Goal: Task Accomplishment & Management: Manage account settings

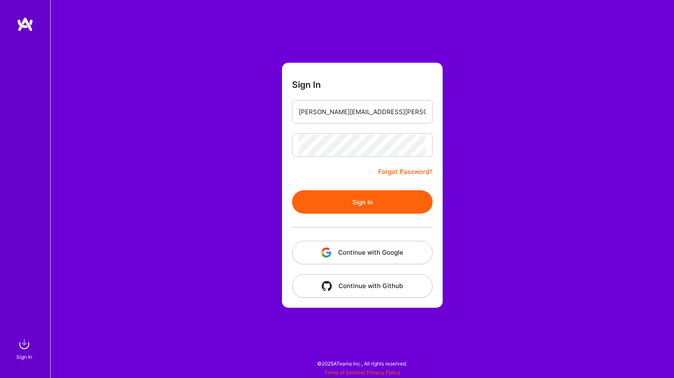
click at [393, 202] on button "Sign In" at bounding box center [362, 201] width 141 height 23
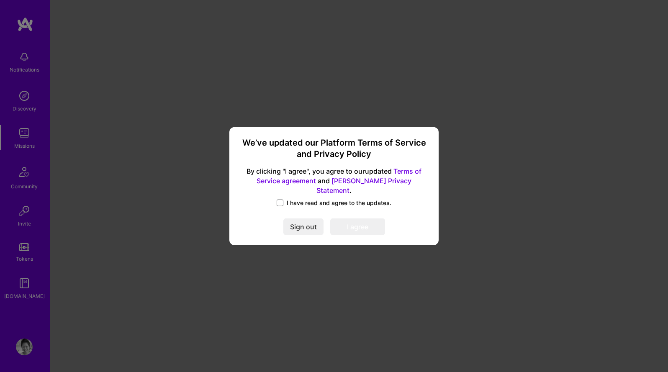
click at [279, 200] on span at bounding box center [279, 203] width 7 height 7
click at [0, 0] on input "I have read and agree to the updates." at bounding box center [0, 0] width 0 height 0
click at [359, 220] on button "I agree" at bounding box center [357, 226] width 55 height 17
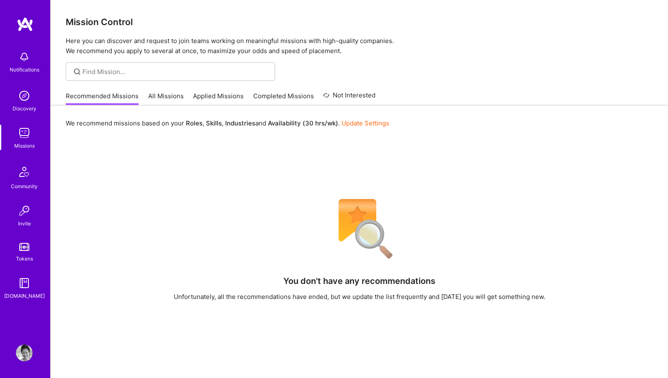
click at [274, 97] on link "Completed Missions" at bounding box center [283, 99] width 61 height 14
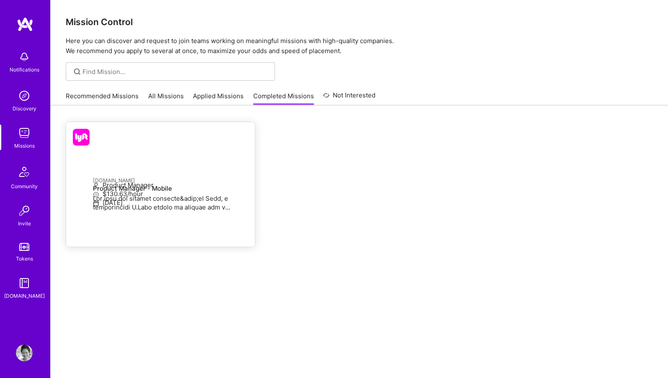
click at [125, 185] on div "[DOMAIN_NAME] Product Manager - Mobile" at bounding box center [170, 195] width 155 height 38
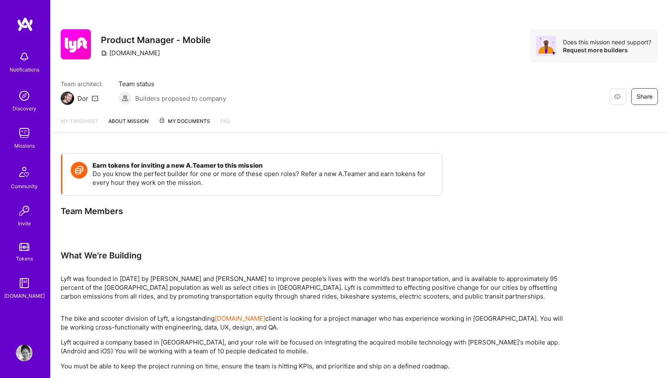
click at [184, 118] on span "My Documents" at bounding box center [184, 121] width 51 height 9
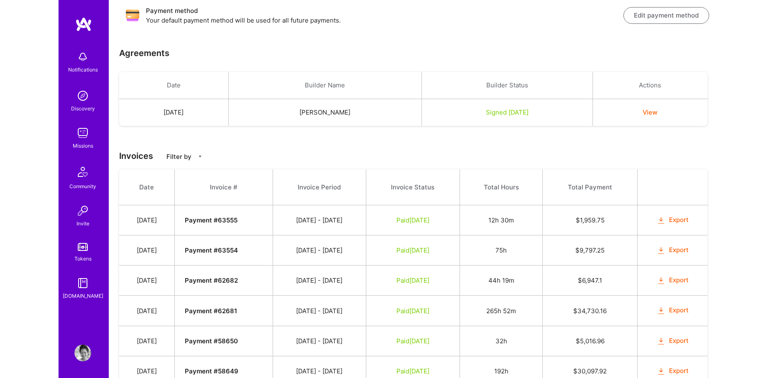
scroll to position [225, 0]
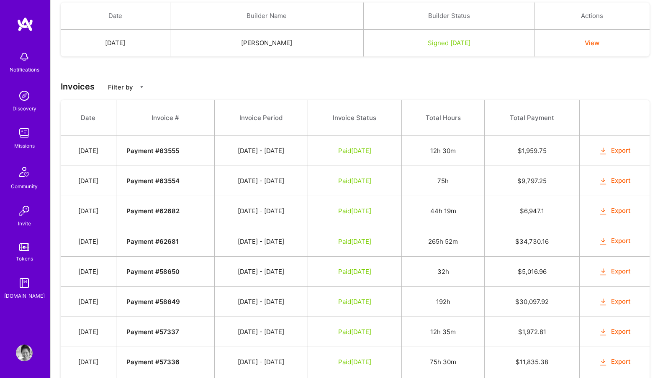
click at [626, 152] on button "Export" at bounding box center [614, 151] width 33 height 10
click at [627, 182] on button "Export" at bounding box center [614, 181] width 33 height 10
click at [621, 210] on button "Export" at bounding box center [614, 211] width 33 height 10
click at [623, 239] on button "Export" at bounding box center [614, 241] width 33 height 10
click at [624, 270] on button "Export" at bounding box center [614, 272] width 33 height 10
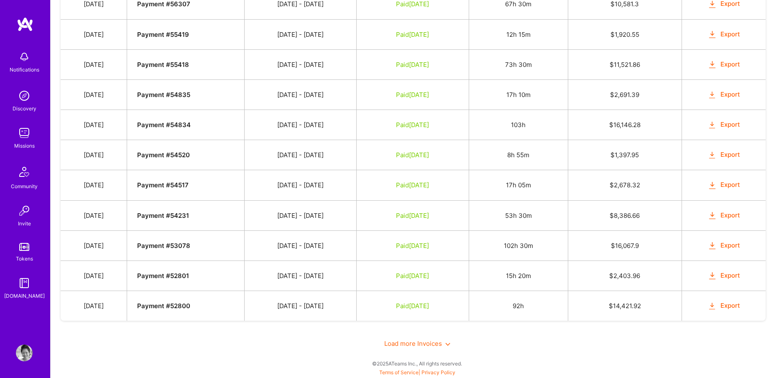
scroll to position [643, 0]
click at [445, 345] on icon at bounding box center [447, 344] width 5 height 5
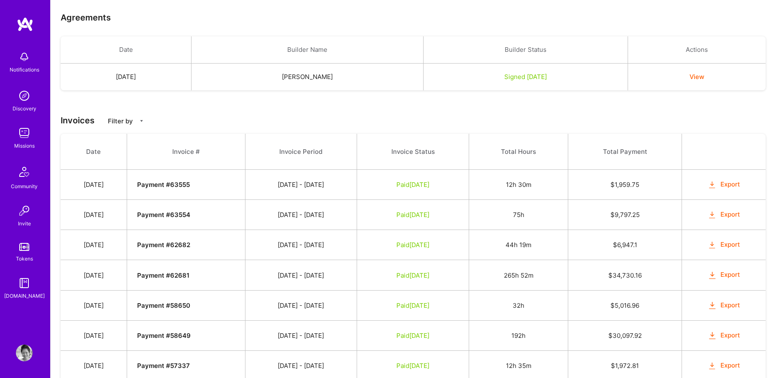
scroll to position [253, 0]
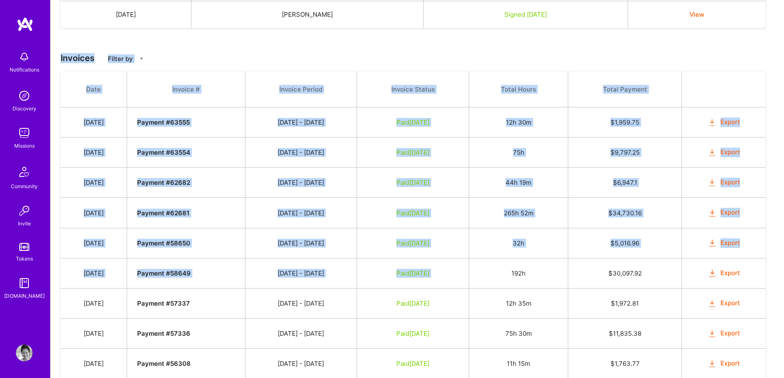
drag, startPoint x: 67, startPoint y: 41, endPoint x: 564, endPoint y: 267, distance: 546.4
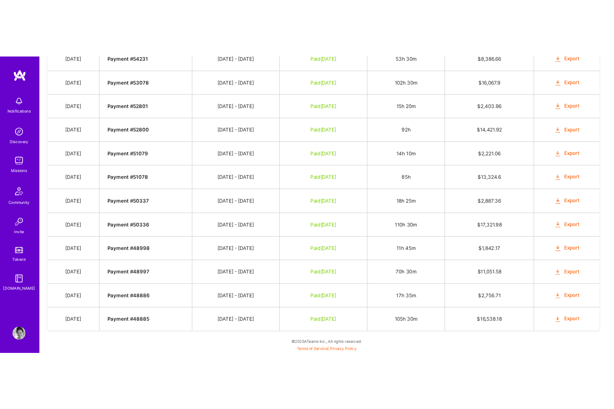
scroll to position [825, 0]
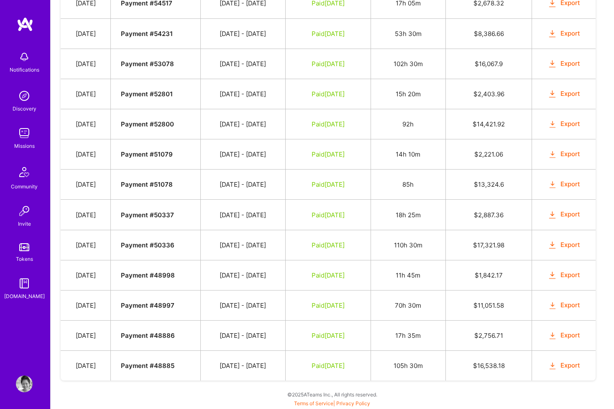
click at [569, 363] on button "Export" at bounding box center [563, 366] width 33 height 10
click at [569, 337] on button "Export" at bounding box center [563, 335] width 33 height 10
click at [570, 305] on button "Export" at bounding box center [563, 305] width 33 height 10
click at [570, 275] on button "Export" at bounding box center [563, 275] width 33 height 10
click at [563, 246] on button "Export" at bounding box center [563, 245] width 33 height 10
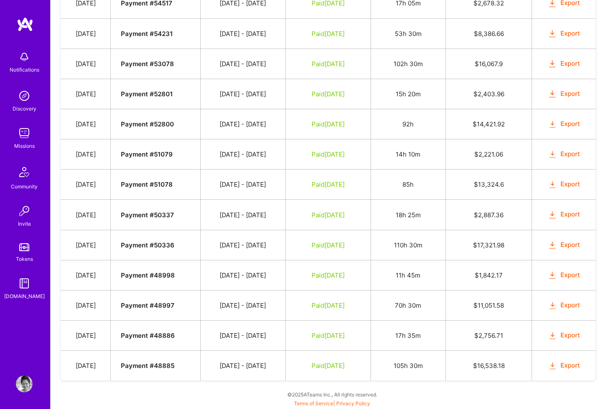
click at [570, 213] on button "Export" at bounding box center [563, 215] width 33 height 10
click at [570, 184] on button "Export" at bounding box center [563, 184] width 33 height 10
click at [571, 155] on button "Export" at bounding box center [563, 154] width 33 height 10
click at [569, 125] on button "Export" at bounding box center [563, 124] width 33 height 10
click at [570, 95] on button "Export" at bounding box center [563, 94] width 33 height 10
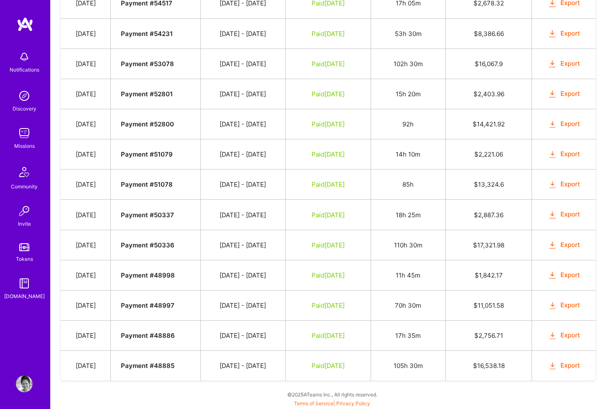
click at [568, 64] on button "Export" at bounding box center [563, 64] width 33 height 10
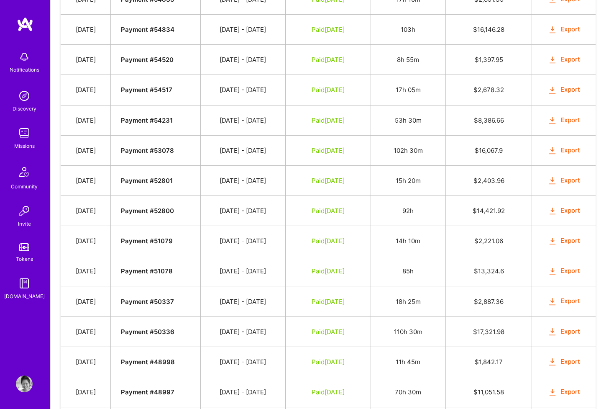
scroll to position [734, 0]
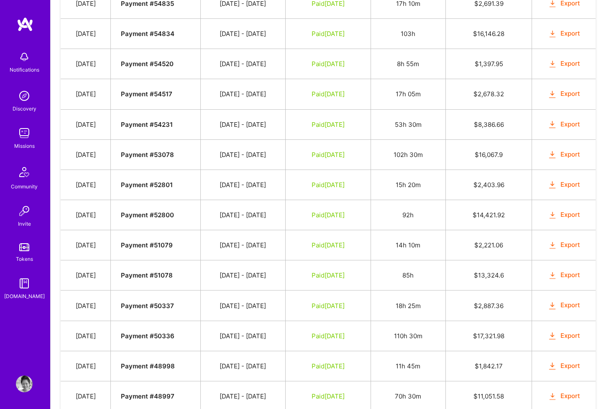
click at [568, 125] on button "Export" at bounding box center [563, 125] width 33 height 10
click at [570, 94] on button "Export" at bounding box center [563, 94] width 33 height 10
click at [571, 64] on button "Export" at bounding box center [563, 64] width 33 height 10
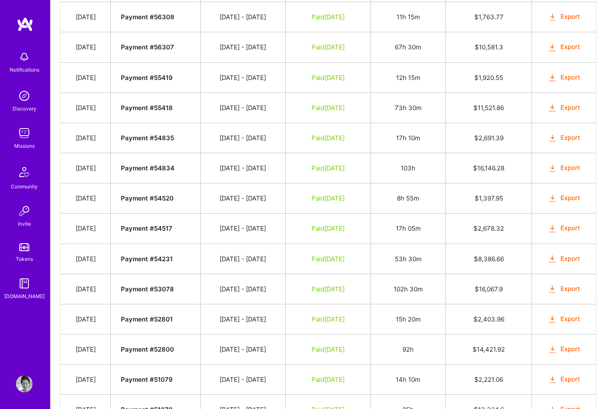
scroll to position [596, 0]
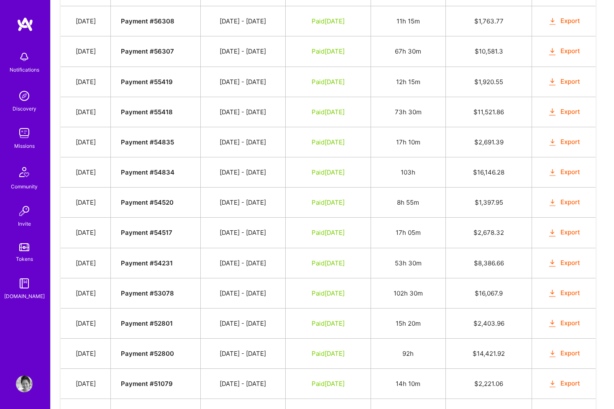
click at [576, 172] on button "Export" at bounding box center [563, 172] width 33 height 10
click at [570, 145] on button "Export" at bounding box center [563, 142] width 33 height 10
click at [568, 113] on button "Export" at bounding box center [563, 112] width 33 height 10
click at [568, 80] on button "Export" at bounding box center [563, 82] width 33 height 10
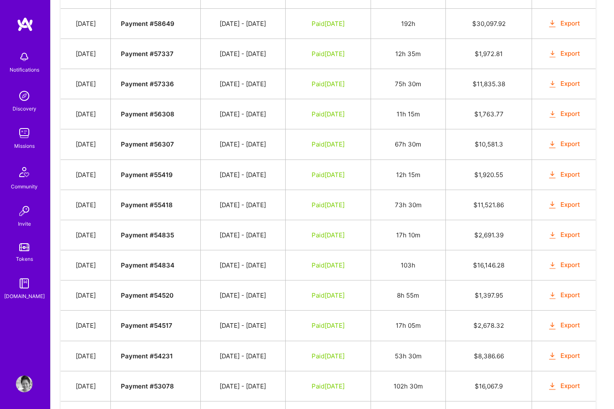
scroll to position [491, 0]
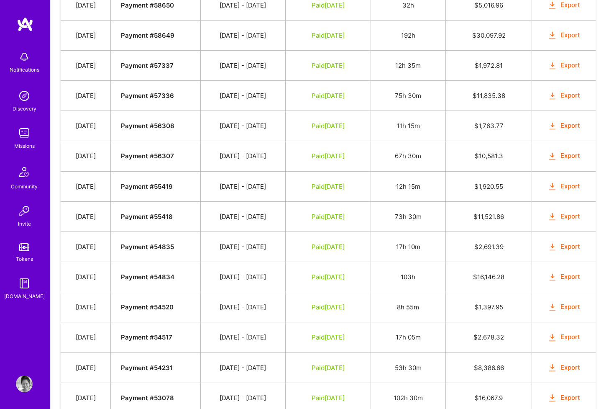
click at [569, 153] on button "Export" at bounding box center [563, 156] width 33 height 10
click at [568, 128] on button "Export" at bounding box center [563, 126] width 33 height 10
click at [570, 97] on button "Export" at bounding box center [563, 96] width 33 height 10
click at [570, 66] on button "Export" at bounding box center [563, 66] width 33 height 10
click at [571, 36] on button "Export" at bounding box center [563, 36] width 33 height 10
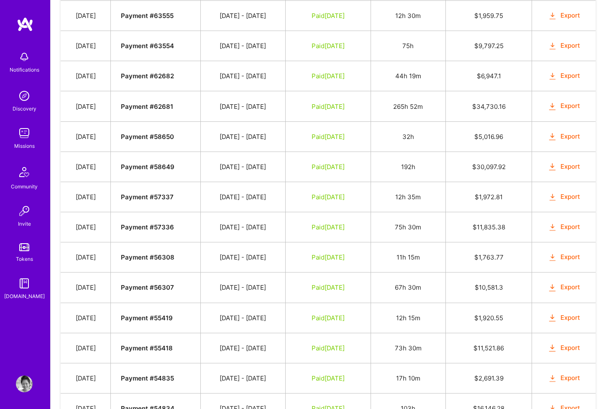
scroll to position [358, 0]
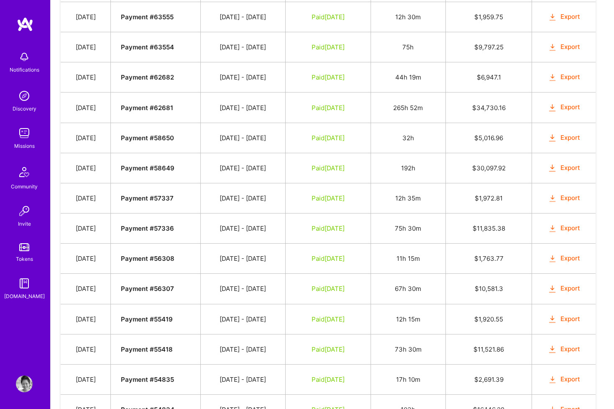
click at [574, 138] on button "Export" at bounding box center [563, 138] width 33 height 10
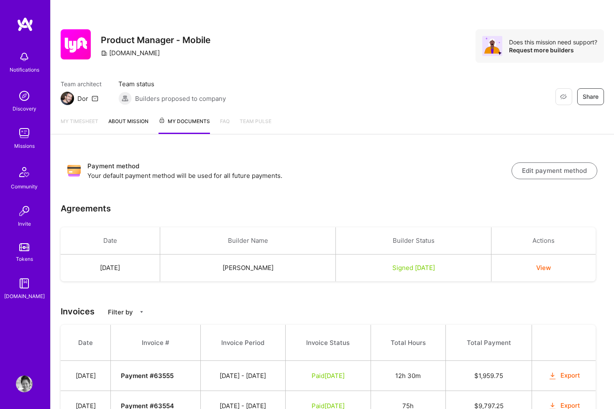
scroll to position [0, 0]
click at [30, 143] on div "Missions" at bounding box center [24, 145] width 20 height 9
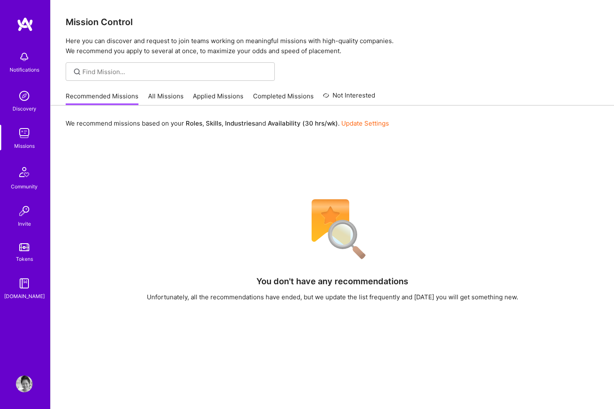
click at [25, 101] on img at bounding box center [24, 95] width 17 height 17
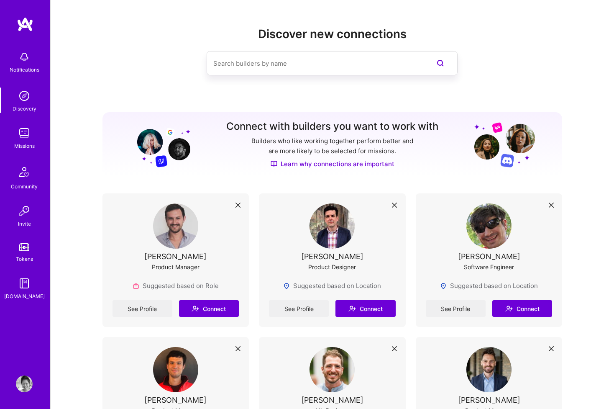
click at [26, 134] on img at bounding box center [24, 133] width 17 height 17
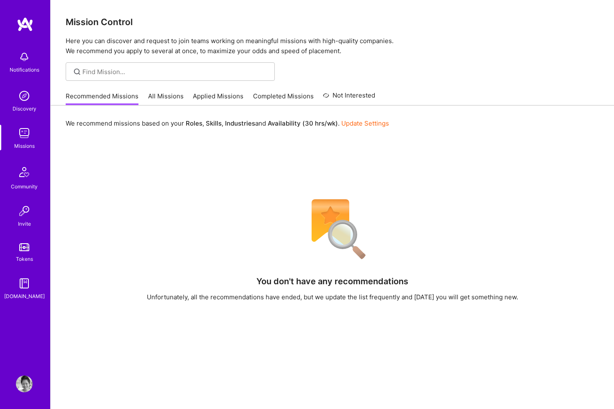
click at [169, 99] on link "All Missions" at bounding box center [166, 99] width 36 height 14
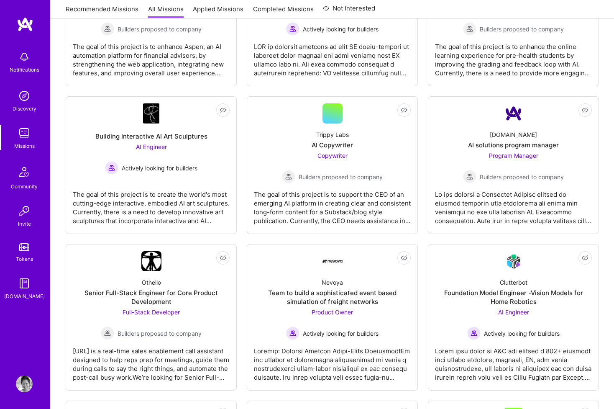
scroll to position [835, 0]
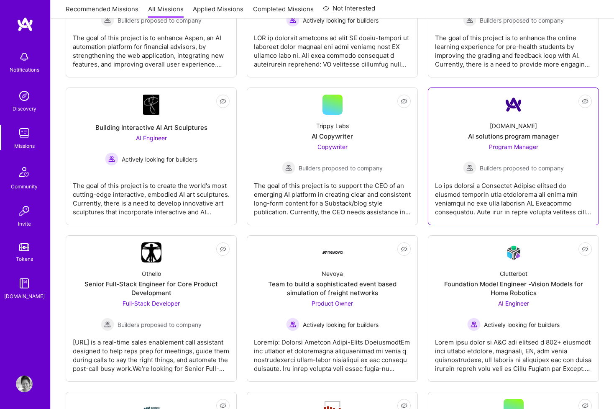
click at [491, 182] on div at bounding box center [513, 195] width 157 height 42
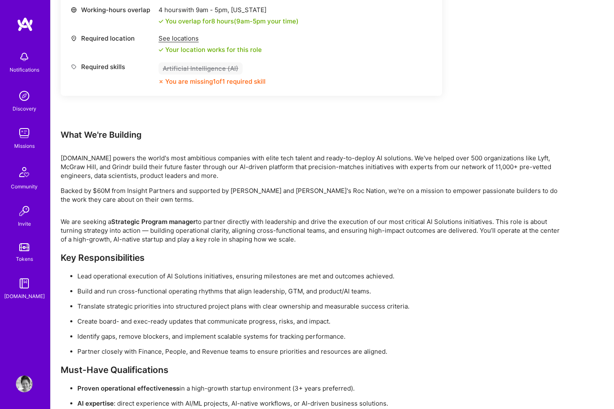
scroll to position [379, 0]
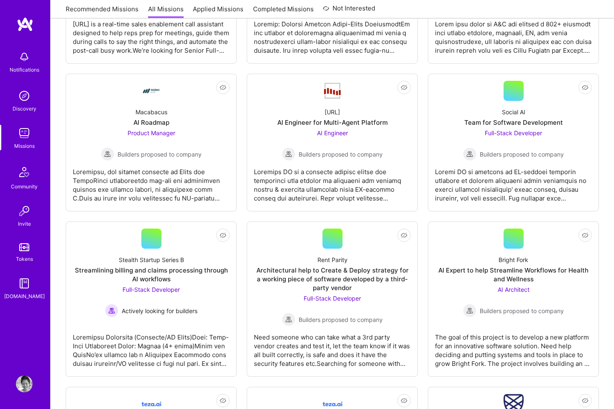
scroll to position [507, 0]
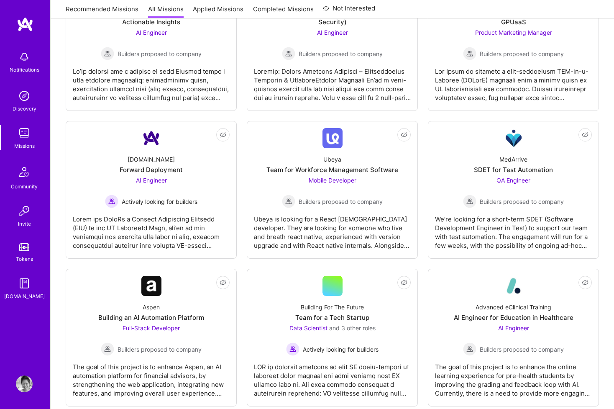
click at [30, 378] on img at bounding box center [24, 383] width 17 height 17
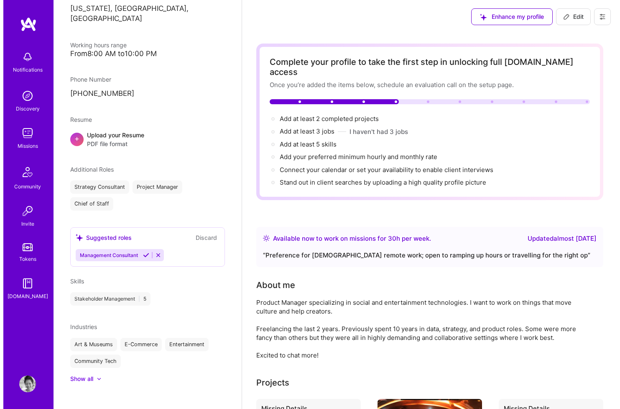
scroll to position [233, 0]
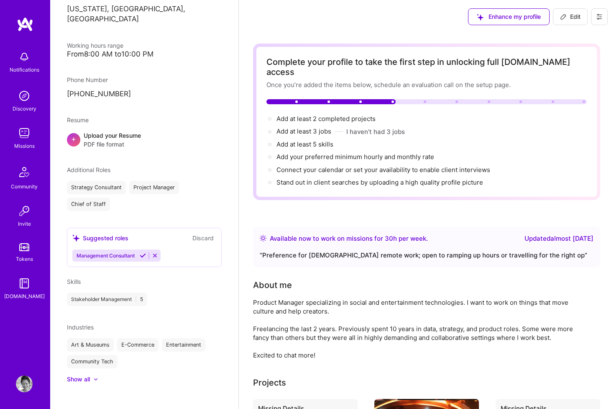
click at [28, 378] on img at bounding box center [24, 383] width 17 height 17
click at [601, 26] on div "Enhance my profile Edit" at bounding box center [538, 16] width 152 height 33
click at [603, 20] on button at bounding box center [599, 16] width 17 height 17
click at [558, 75] on button "Log Out" at bounding box center [576, 78] width 63 height 21
